Goal: Share content

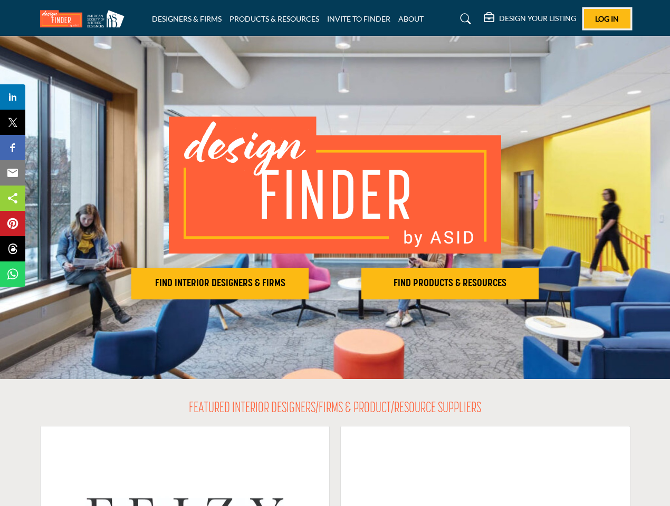
click at [607, 18] on span "Log In" at bounding box center [607, 18] width 24 height 9
click at [220, 284] on h2 "FIND INTERIOR DESIGNERS & FIRMS" at bounding box center [220, 283] width 171 height 13
click at [450, 284] on h2 "FIND PRODUCTS & RESOURCES" at bounding box center [449, 283] width 171 height 13
click at [13, 97] on span "Share" at bounding box center [18, 97] width 30 height 13
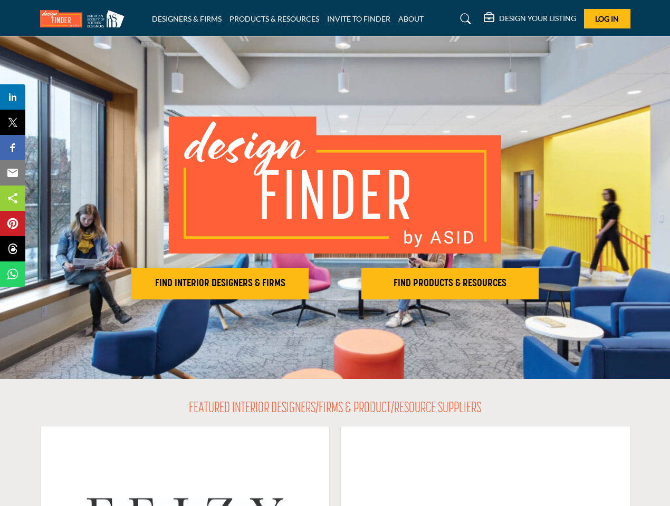
click at [13, 122] on span "Tweet" at bounding box center [18, 122] width 30 height 13
click at [13, 148] on span "Share" at bounding box center [18, 147] width 30 height 13
click at [13, 173] on span "Email" at bounding box center [17, 173] width 29 height 13
click at [13, 198] on span "Share" at bounding box center [18, 198] width 30 height 13
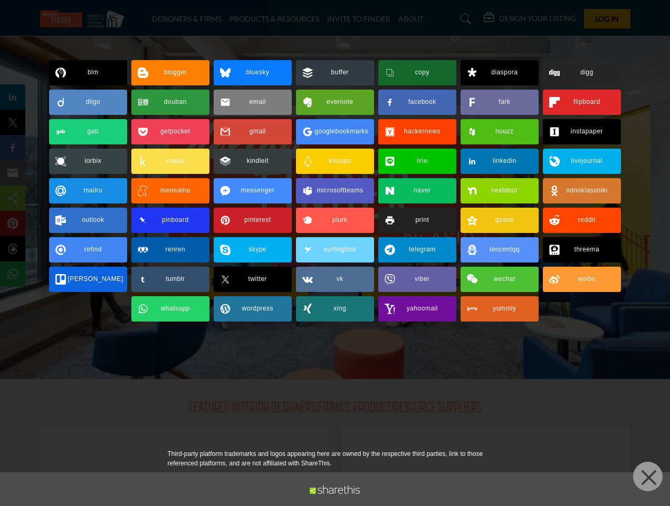
click at [13, 224] on span "Pin" at bounding box center [13, 223] width 20 height 13
